Goal: Check status

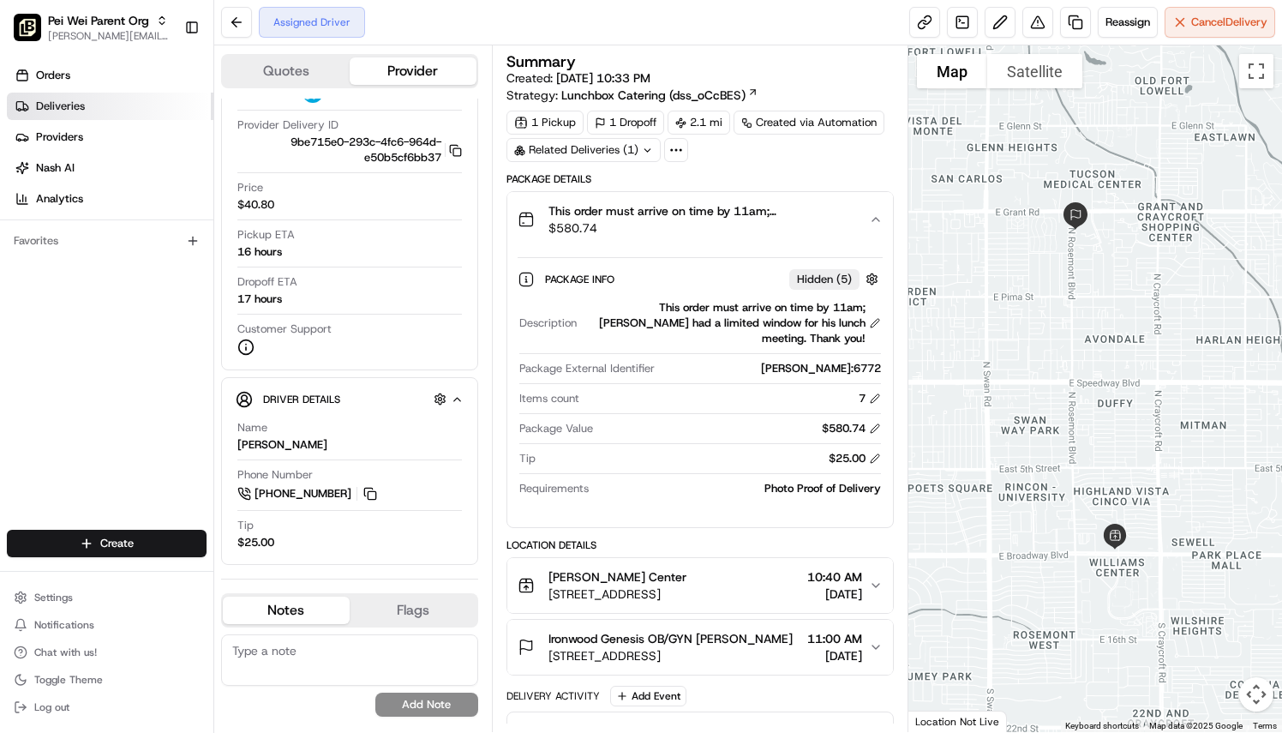
click at [120, 105] on link "Deliveries" at bounding box center [110, 106] width 207 height 27
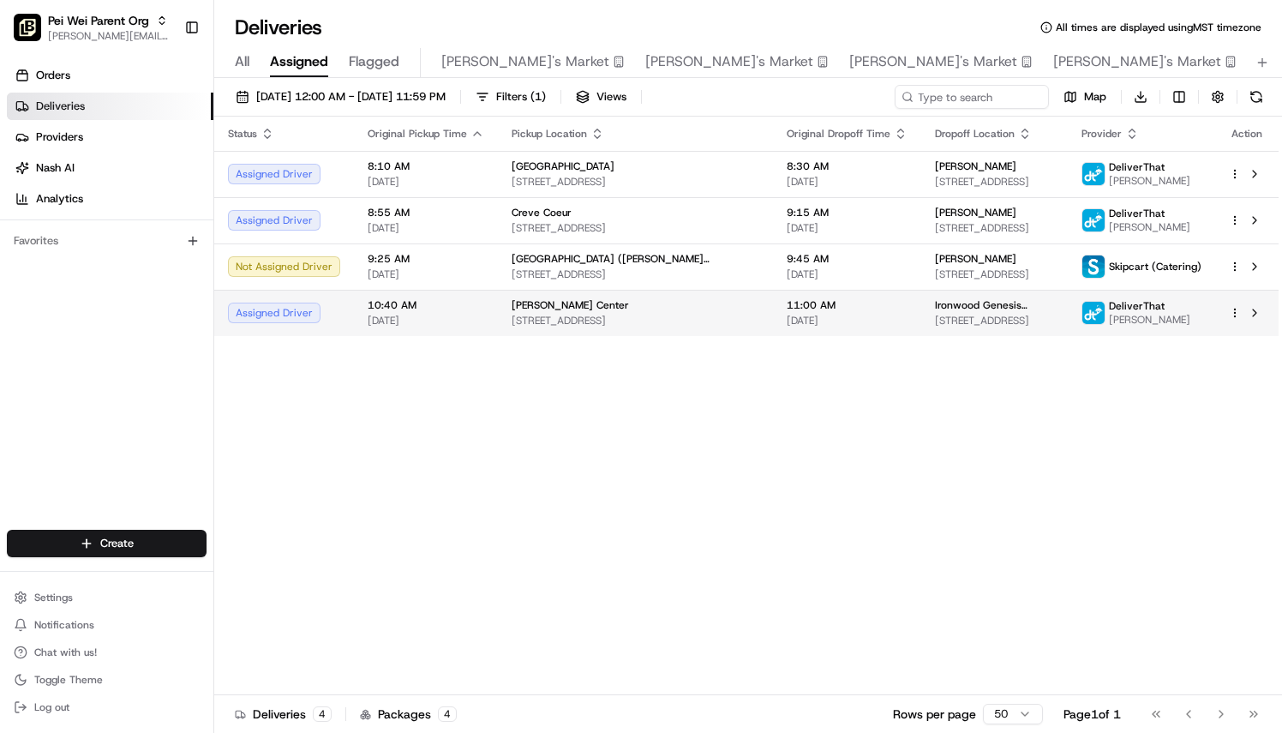
click at [480, 320] on td "10:40 AM [DATE]" at bounding box center [426, 313] width 144 height 46
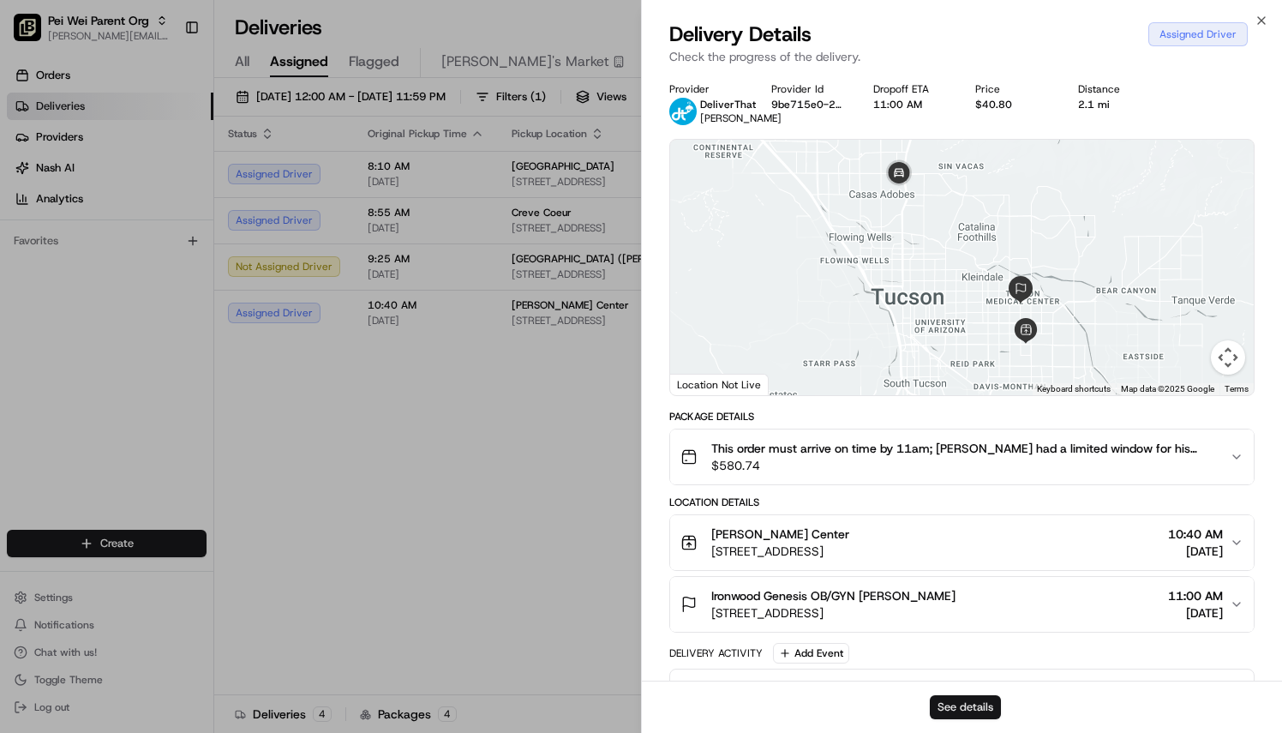
click at [959, 707] on button "See details" at bounding box center [965, 707] width 71 height 24
